Goal: Check status: Check status

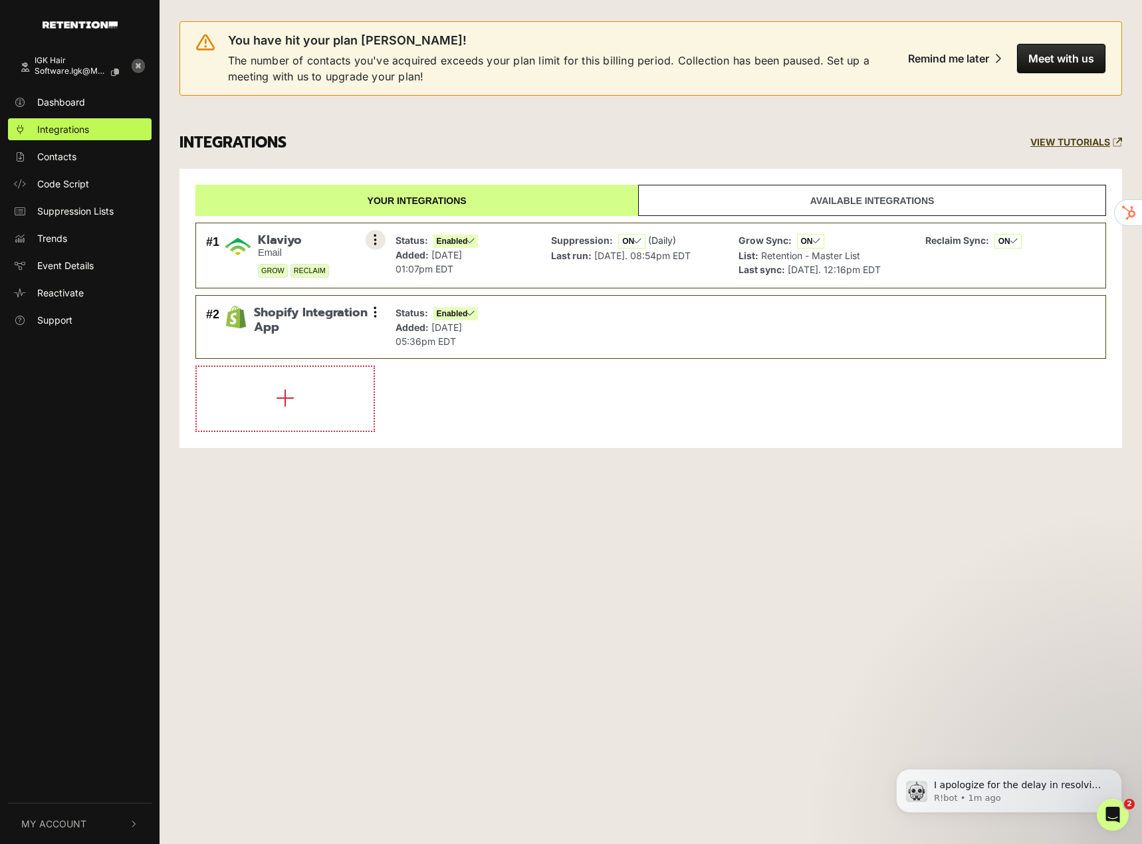
click at [378, 240] on button at bounding box center [376, 240] width 20 height 20
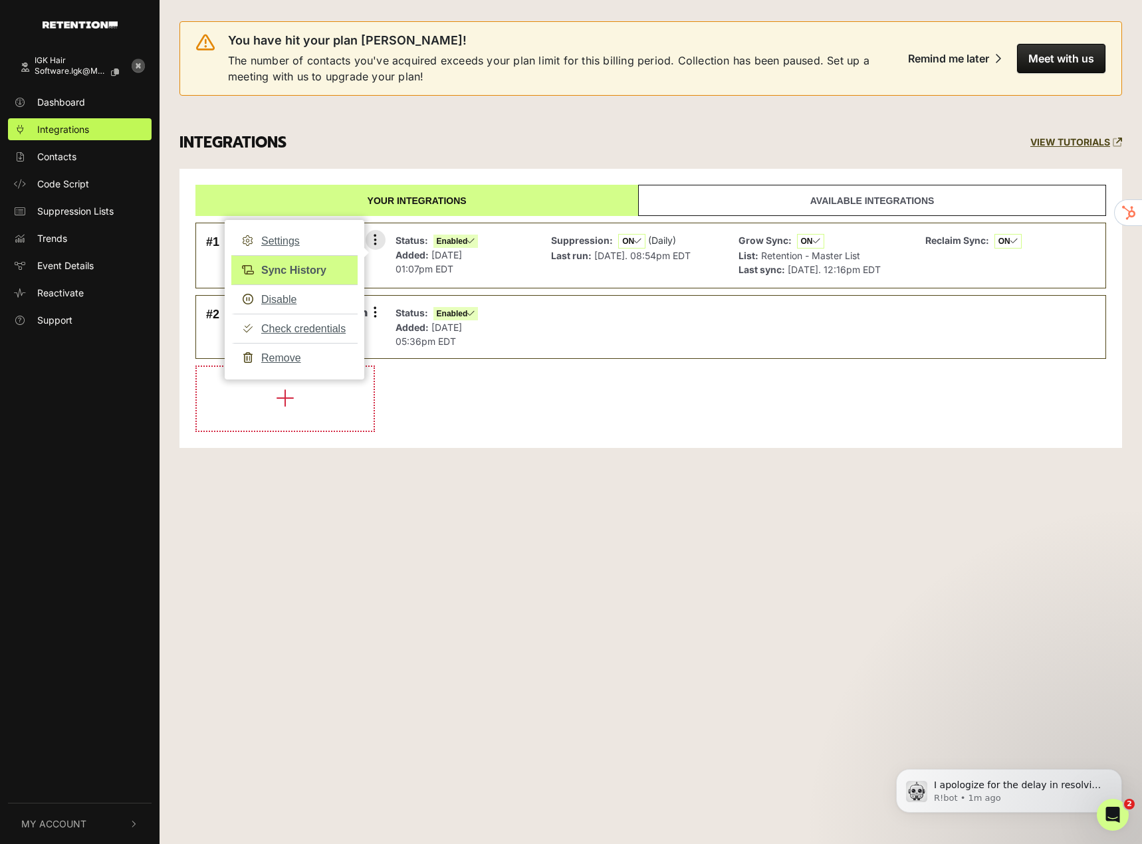
click at [307, 273] on link "Sync History" at bounding box center [294, 270] width 126 height 30
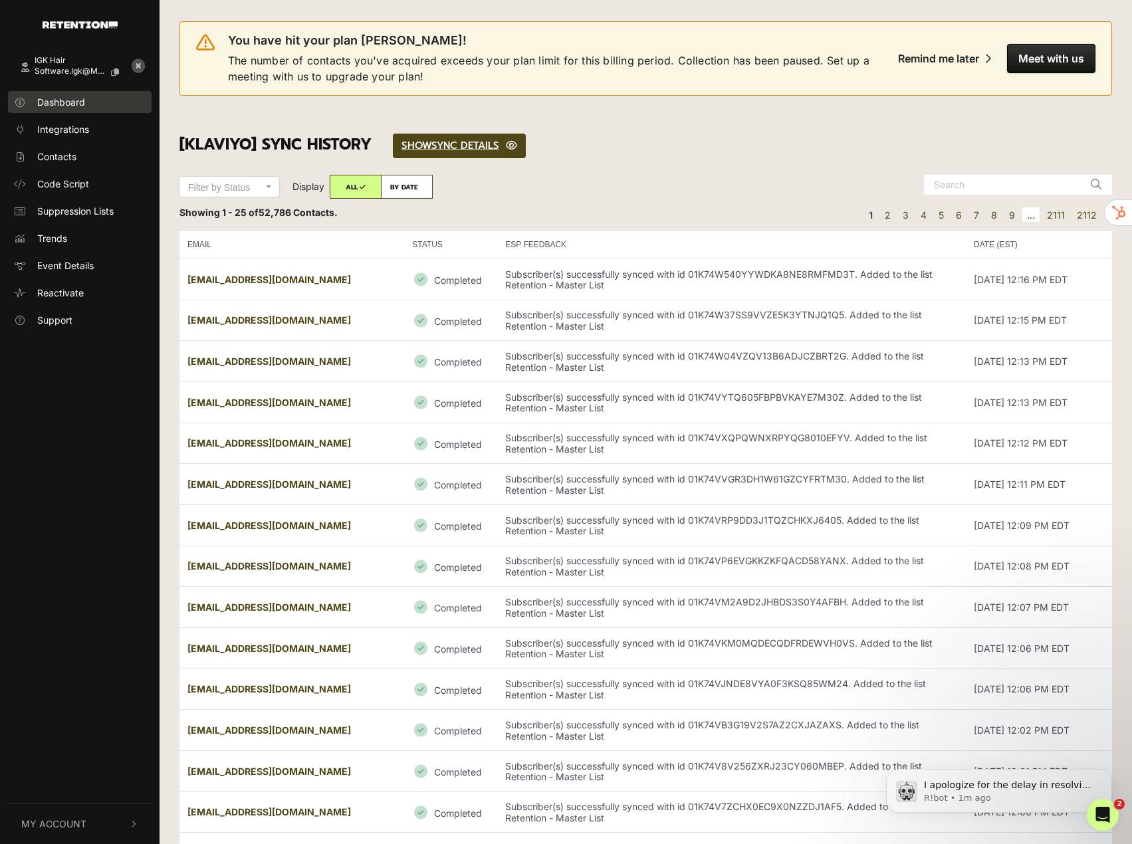
click at [63, 102] on span "Dashboard" at bounding box center [61, 102] width 48 height 14
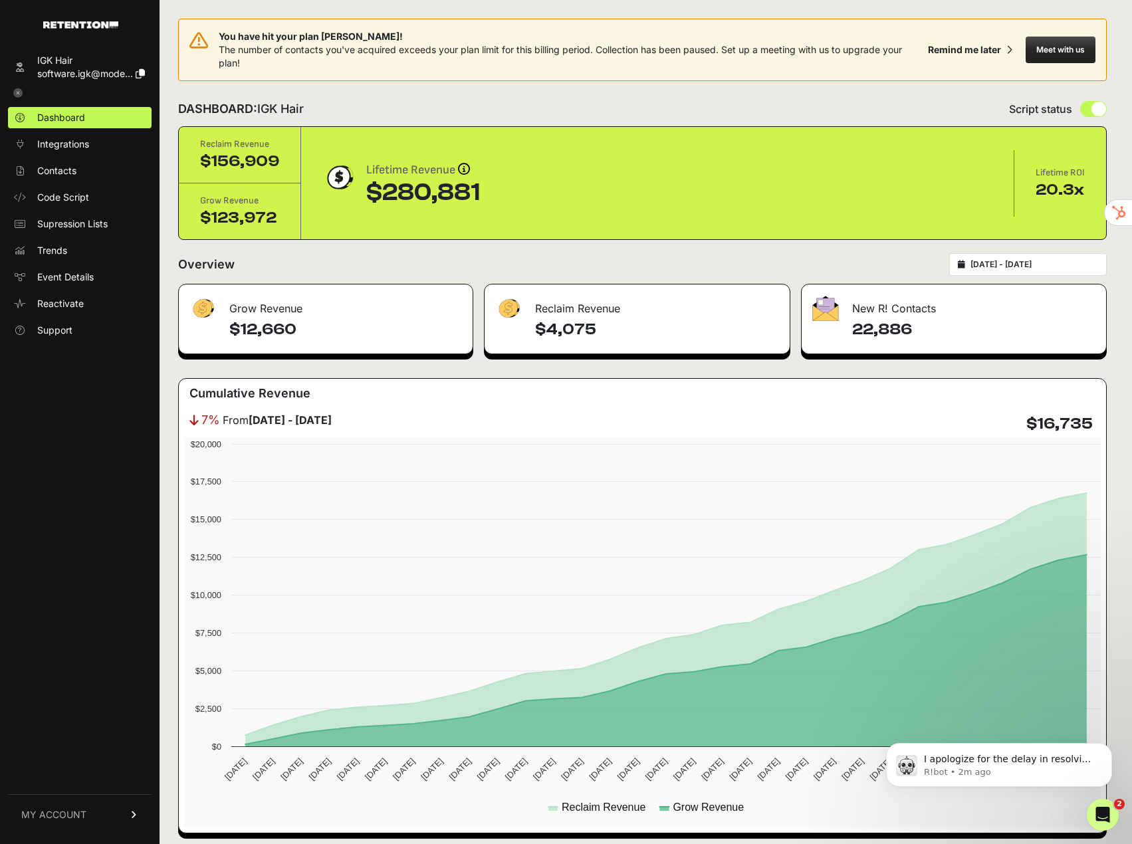
click at [22, 90] on icon at bounding box center [17, 92] width 9 height 9
